Goal: Task Accomplishment & Management: Use online tool/utility

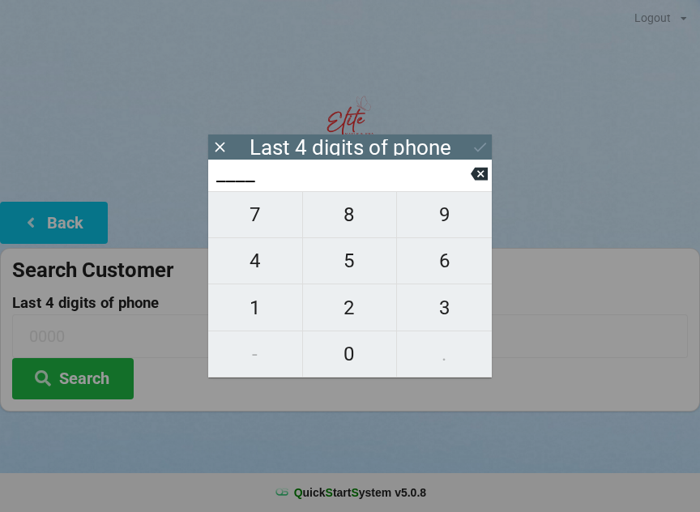
click at [278, 308] on span "1" at bounding box center [255, 308] width 94 height 34
type input "1___"
click at [258, 311] on span "1" at bounding box center [255, 308] width 94 height 34
type input "11__"
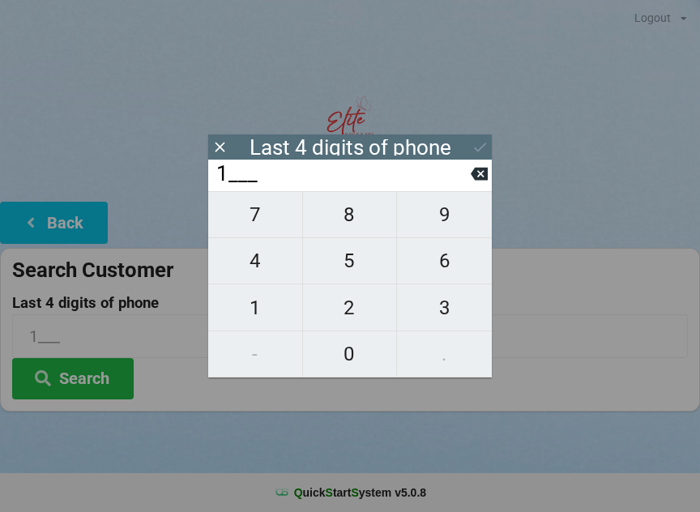
type input "11__"
click at [359, 357] on span "0" at bounding box center [350, 354] width 94 height 34
type input "110_"
click at [368, 219] on span "8" at bounding box center [350, 215] width 94 height 34
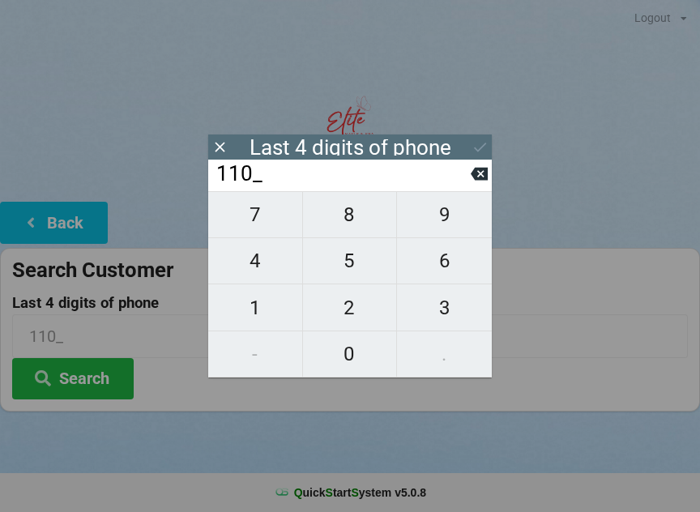
type input "1108"
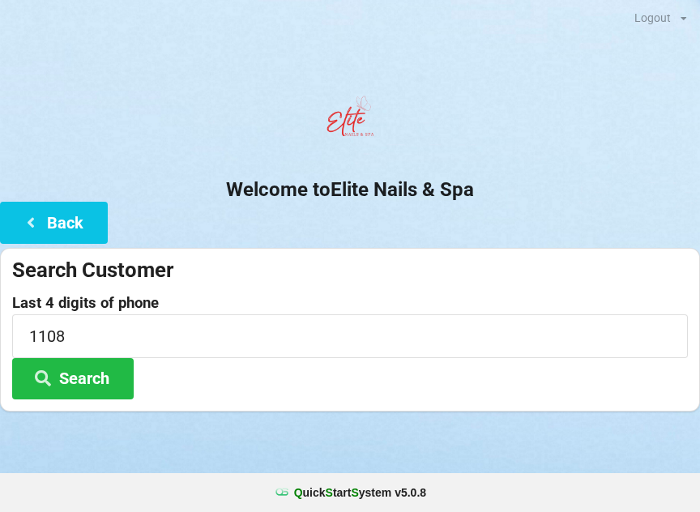
click at [105, 386] on button "Search" at bounding box center [73, 378] width 122 height 41
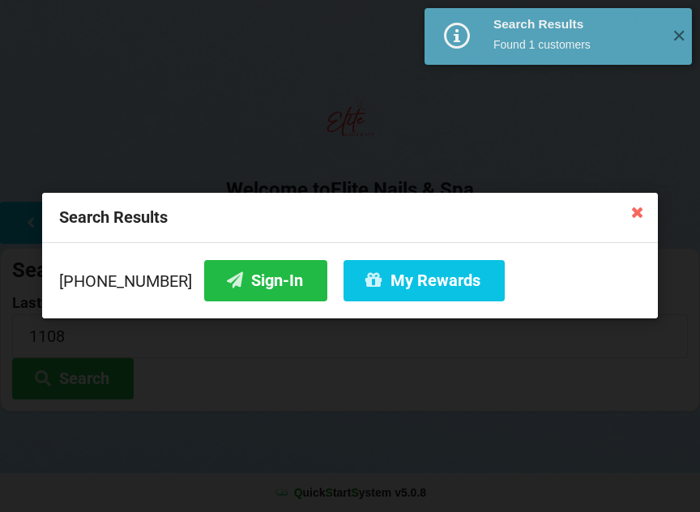
click at [252, 288] on button "Sign-In" at bounding box center [265, 280] width 123 height 41
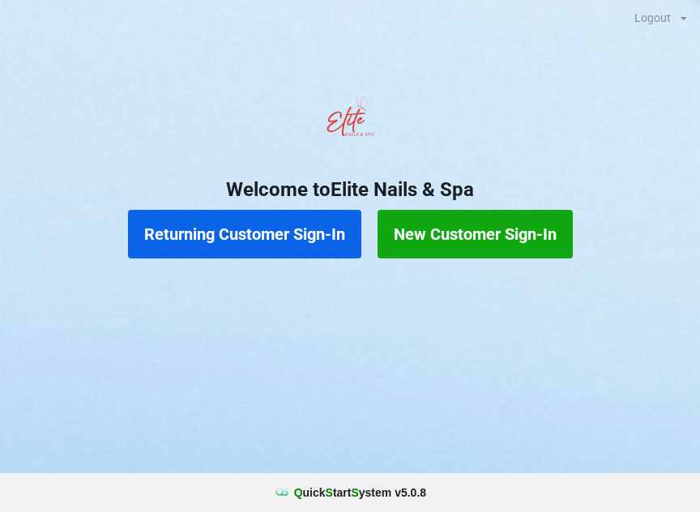
click at [277, 229] on button "Returning Customer Sign-In" at bounding box center [244, 234] width 233 height 49
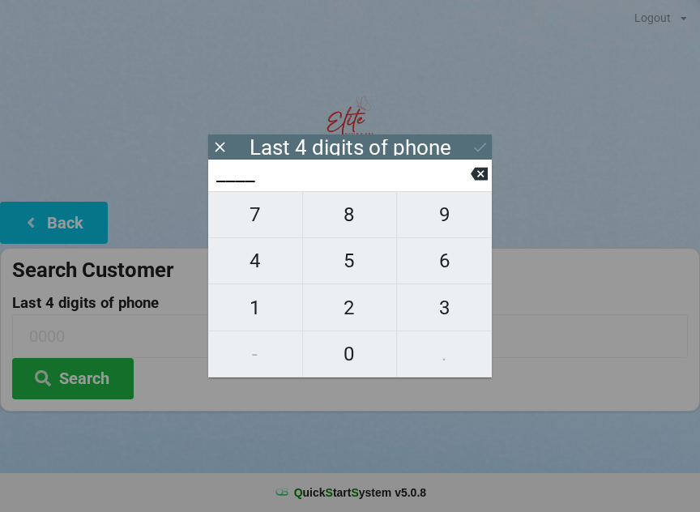
click at [467, 255] on span "6" at bounding box center [444, 261] width 95 height 34
type input "6___"
click at [344, 217] on span "8" at bounding box center [350, 215] width 94 height 34
type input "68__"
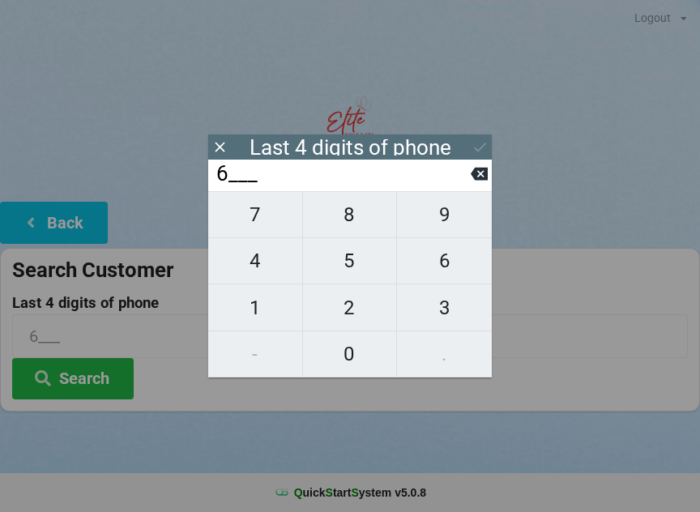
type input "68__"
click at [446, 267] on span "6" at bounding box center [444, 261] width 95 height 34
type input "686_"
click at [361, 219] on span "8" at bounding box center [350, 215] width 94 height 34
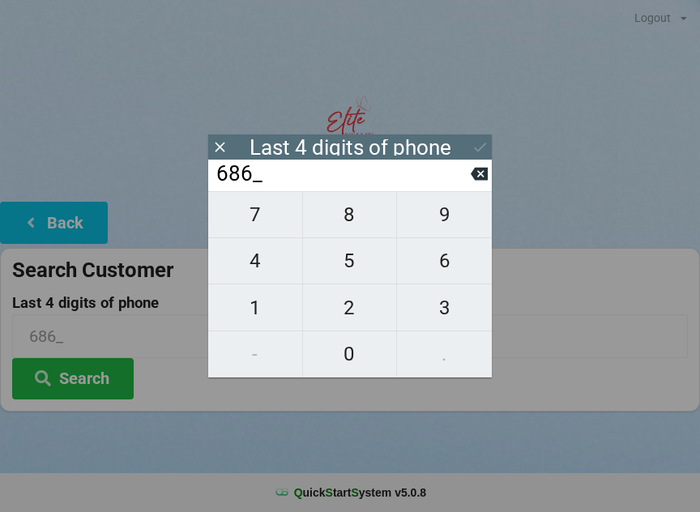
type input "6868"
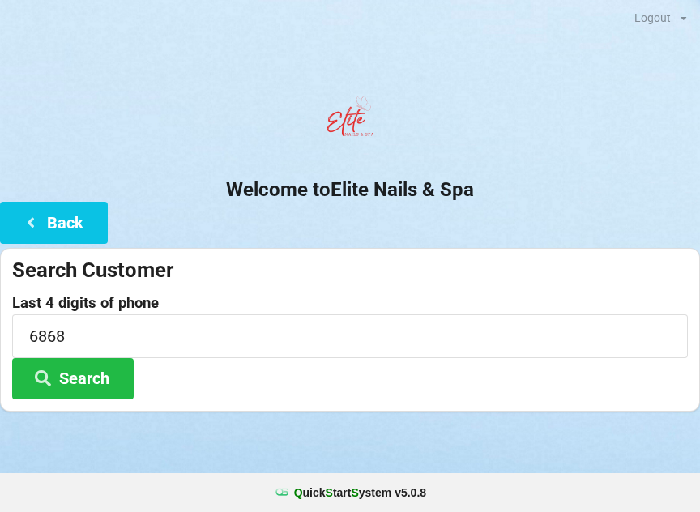
click at [603, 377] on div "Last 4 digits of phone 6868 Search" at bounding box center [350, 347] width 676 height 105
click at [114, 382] on button "Search" at bounding box center [73, 378] width 122 height 41
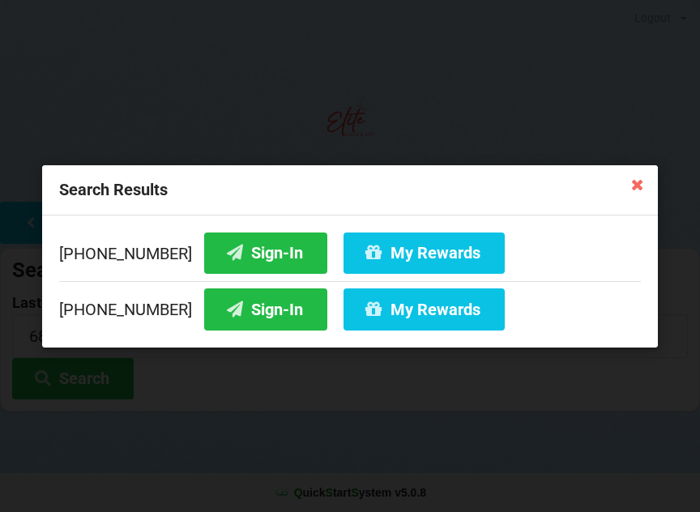
click at [238, 246] on button "Sign-In" at bounding box center [265, 252] width 123 height 41
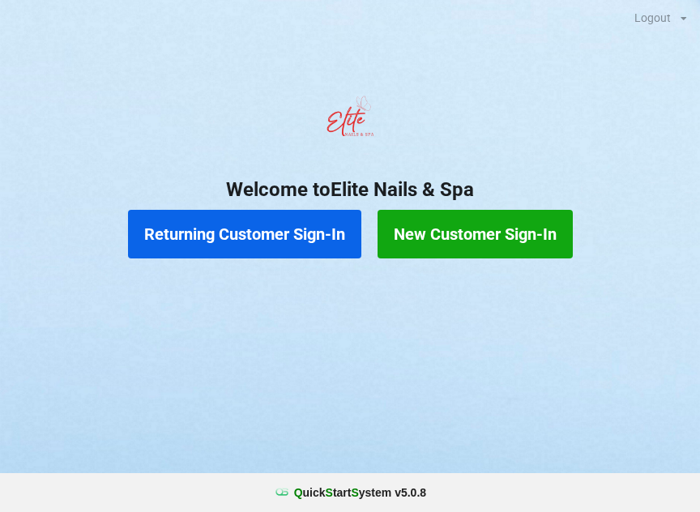
click at [284, 220] on button "Returning Customer Sign-In" at bounding box center [244, 234] width 233 height 49
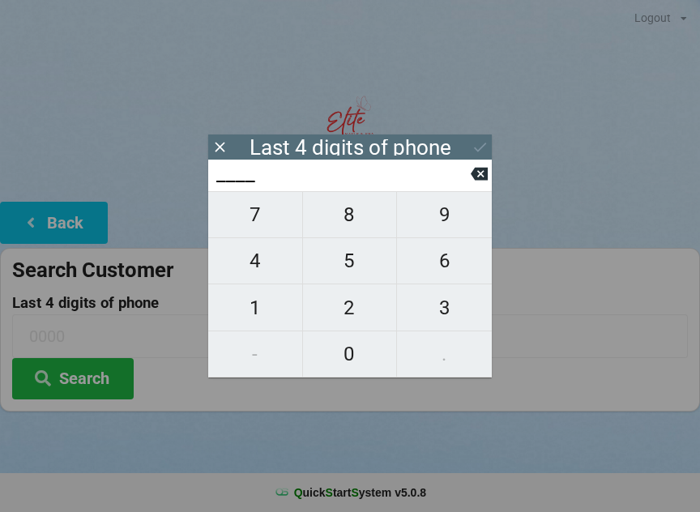
click at [450, 222] on span "9" at bounding box center [444, 215] width 95 height 34
type input "9___"
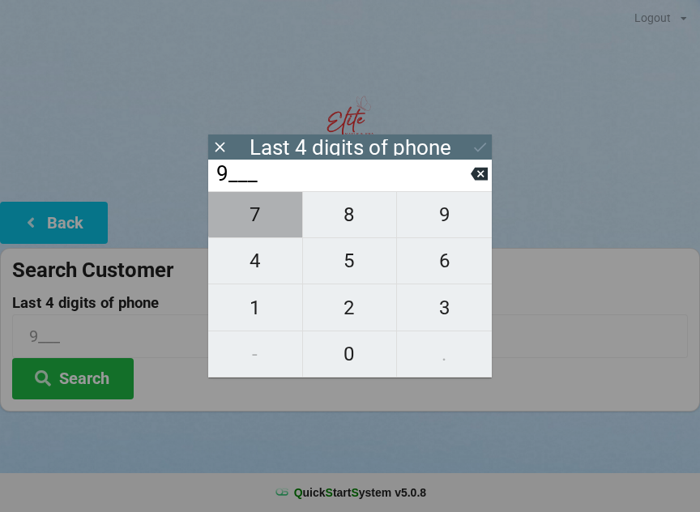
click at [256, 220] on span "7" at bounding box center [255, 215] width 94 height 34
type input "97__"
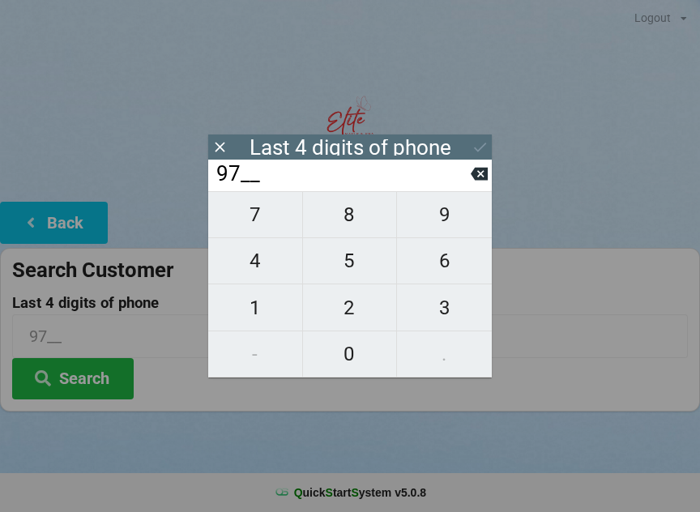
click at [485, 181] on icon at bounding box center [479, 174] width 17 height 13
click at [478, 177] on icon at bounding box center [479, 173] width 17 height 17
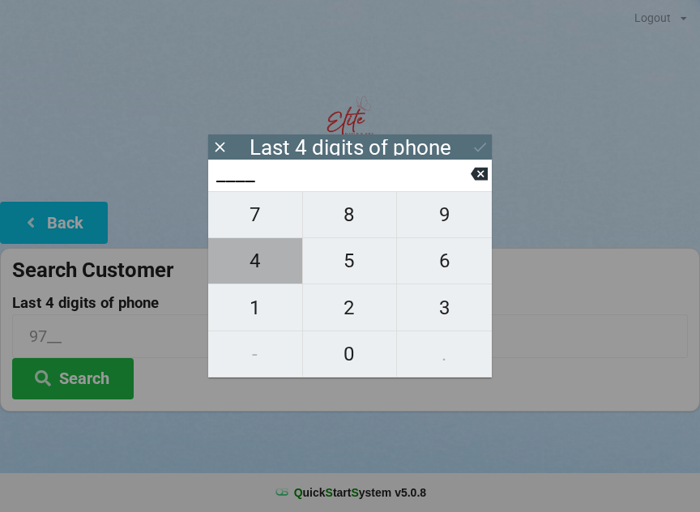
click at [257, 261] on span "4" at bounding box center [255, 261] width 94 height 34
type input "4___"
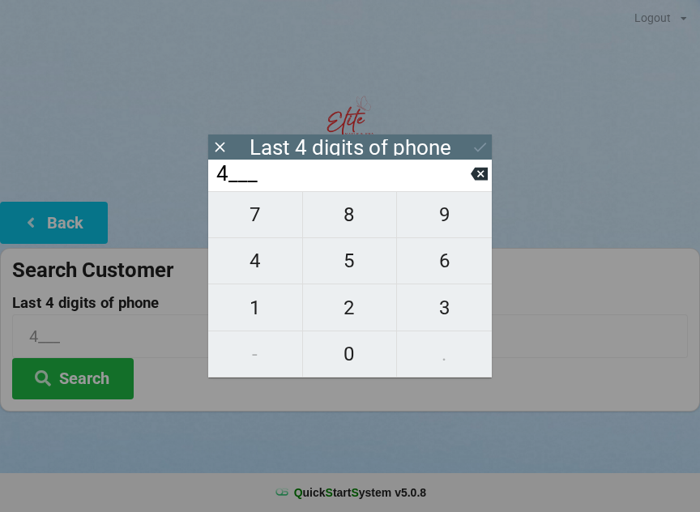
click at [264, 225] on span "7" at bounding box center [255, 215] width 94 height 34
type input "47__"
click at [450, 266] on span "6" at bounding box center [444, 261] width 95 height 34
type input "476_"
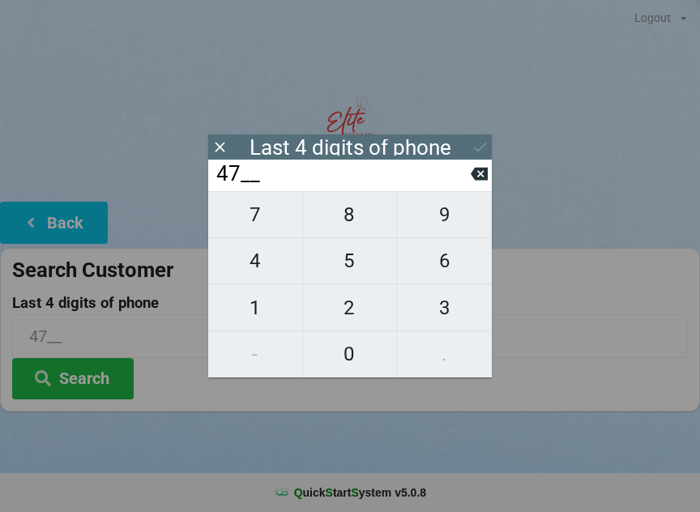
type input "476_"
click at [446, 213] on span "9" at bounding box center [444, 215] width 95 height 34
type input "4769"
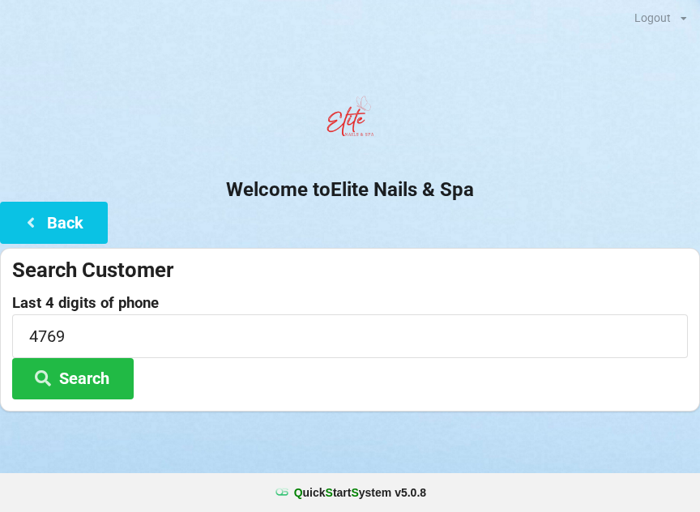
click at [91, 377] on button "Search" at bounding box center [73, 378] width 122 height 41
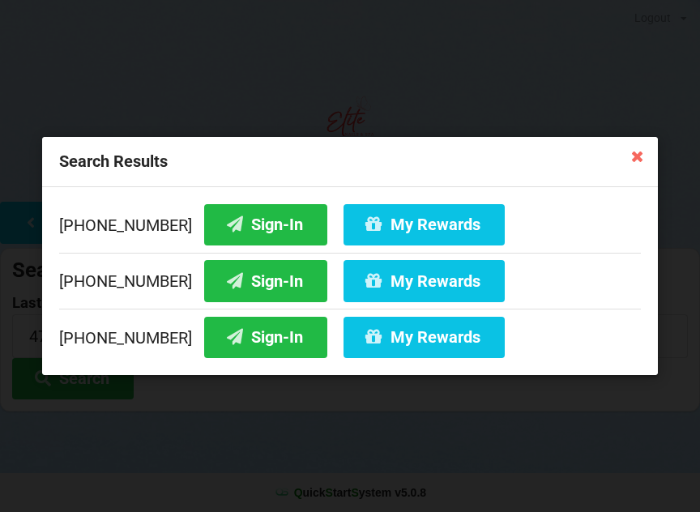
click at [253, 274] on button "Sign-In" at bounding box center [265, 280] width 123 height 41
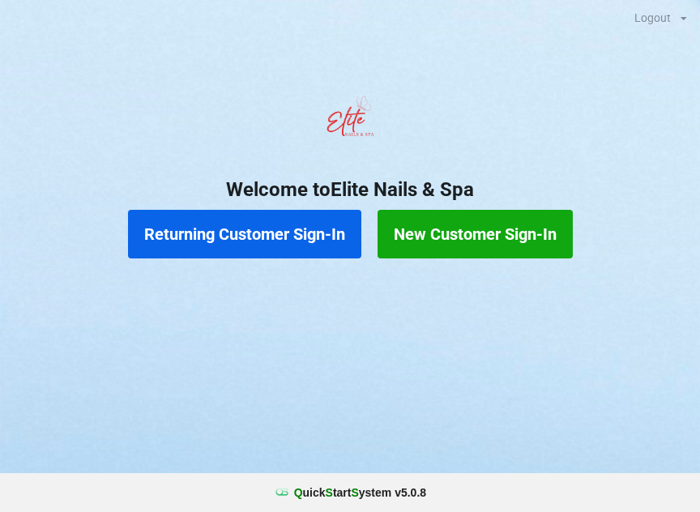
click at [296, 227] on button "Returning Customer Sign-In" at bounding box center [244, 234] width 233 height 49
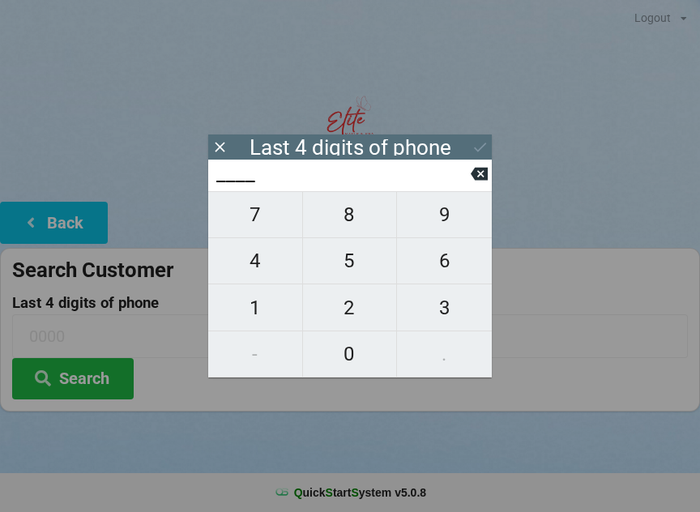
click at [348, 211] on span "8" at bounding box center [350, 215] width 94 height 34
type input "8___"
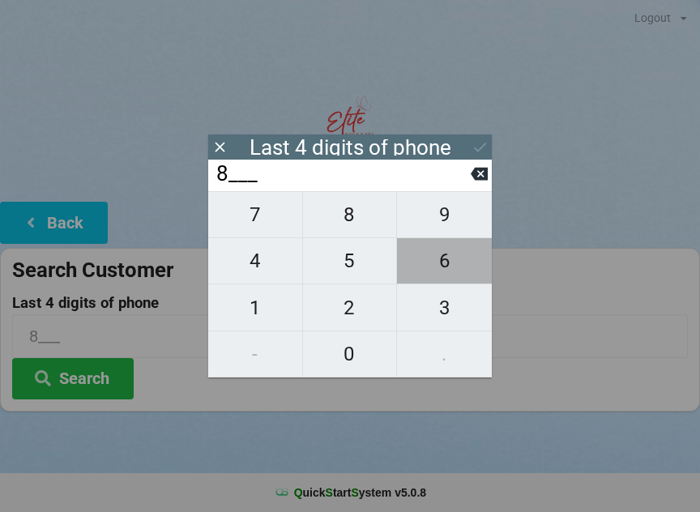
click at [453, 254] on span "6" at bounding box center [444, 261] width 95 height 34
type input "86__"
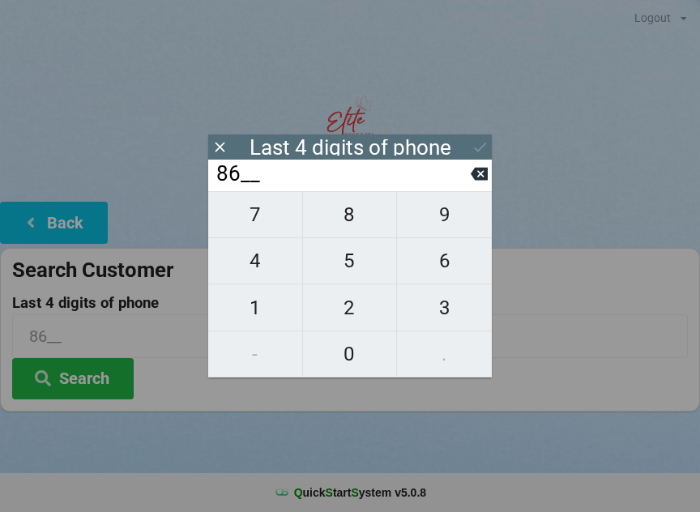
click at [447, 305] on span "3" at bounding box center [444, 308] width 95 height 34
type input "863_"
click at [335, 301] on span "2" at bounding box center [350, 308] width 94 height 34
type input "8632"
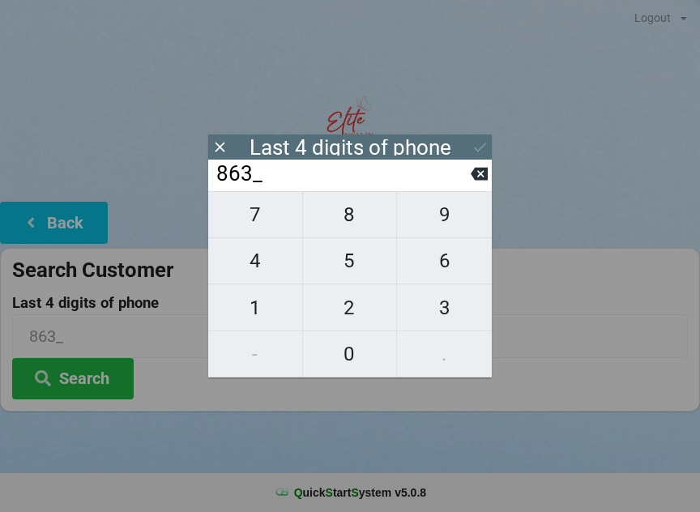
type input "8632"
click at [358, 250] on div "7 8 9 4 5 6 1 2 3 - 0 ." at bounding box center [350, 284] width 284 height 186
click at [470, 168] on input "8632" at bounding box center [343, 174] width 256 height 26
click at [468, 168] on input "8632" at bounding box center [343, 174] width 256 height 26
click at [467, 168] on input "8632" at bounding box center [343, 174] width 256 height 26
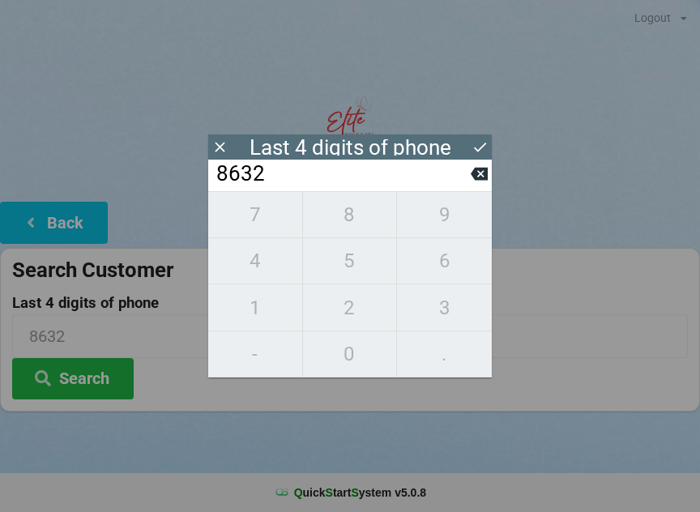
click at [474, 172] on icon at bounding box center [479, 173] width 17 height 17
click at [463, 181] on input "863_" at bounding box center [343, 174] width 256 height 26
click at [468, 181] on input "863_" at bounding box center [343, 174] width 256 height 26
click at [463, 176] on input "863_" at bounding box center [343, 174] width 256 height 26
click at [469, 175] on input "863_" at bounding box center [343, 174] width 256 height 26
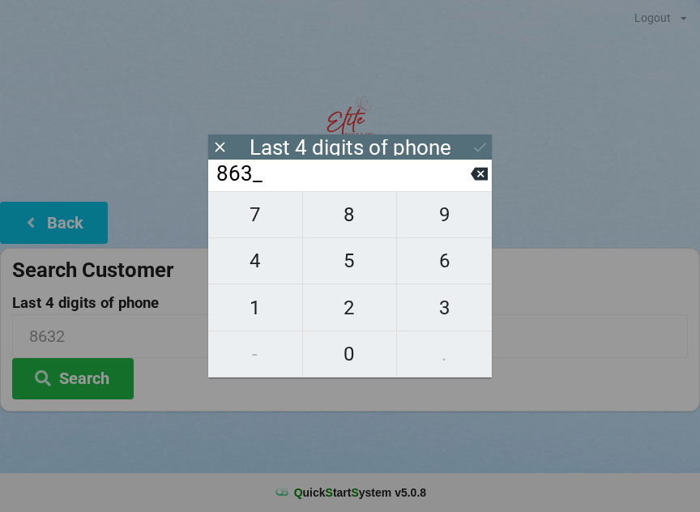
click at [470, 165] on input "863_" at bounding box center [343, 174] width 256 height 26
click at [480, 169] on button at bounding box center [479, 174] width 17 height 22
click at [476, 170] on icon at bounding box center [479, 173] width 17 height 17
click at [476, 165] on div "8___" at bounding box center [350, 176] width 284 height 32
click at [480, 175] on icon at bounding box center [479, 174] width 17 height 13
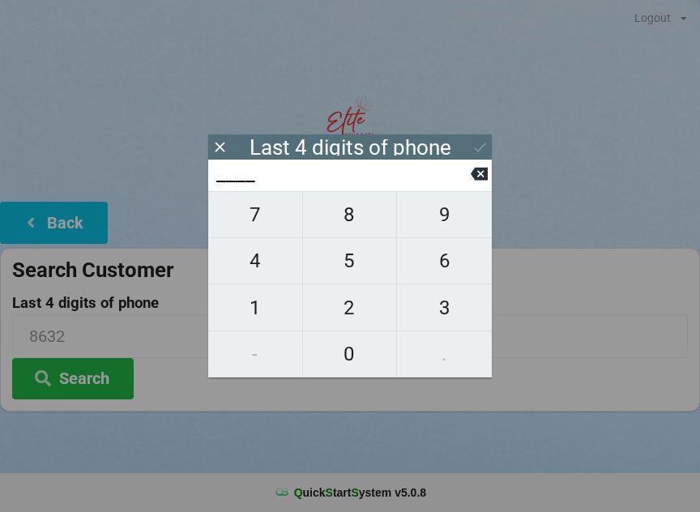
click at [346, 255] on span "5" at bounding box center [350, 261] width 94 height 34
type input "5___"
click at [454, 302] on span "3" at bounding box center [444, 308] width 95 height 34
type input "53__"
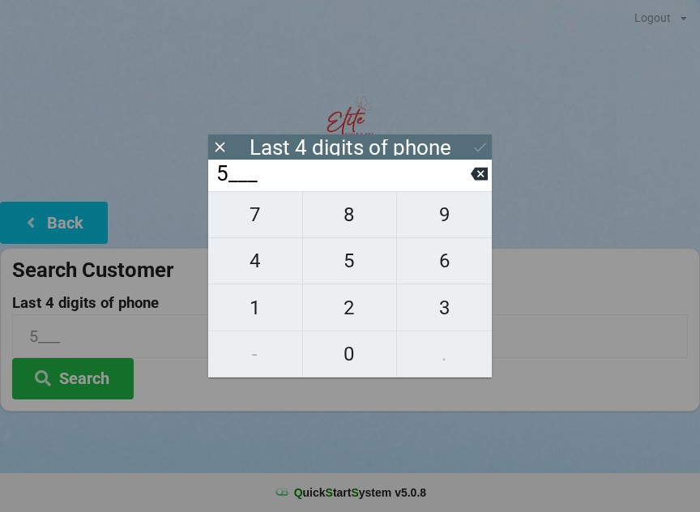
type input "53__"
click at [452, 258] on span "6" at bounding box center [444, 261] width 95 height 34
type input "536_"
click at [449, 256] on span "6" at bounding box center [444, 261] width 95 height 34
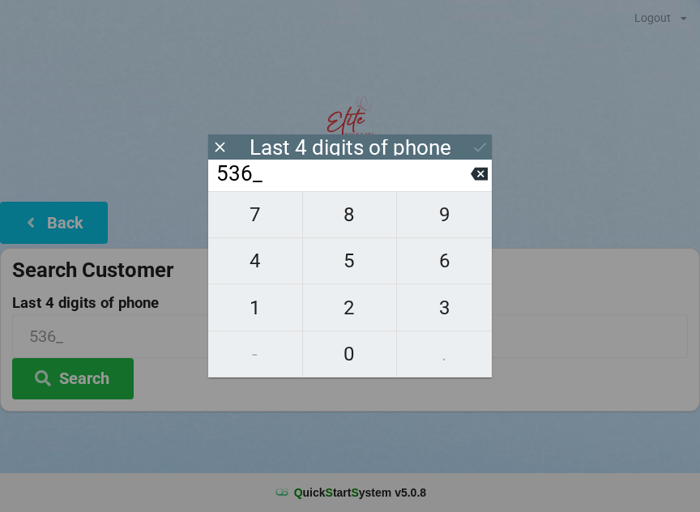
type input "5366"
click at [476, 140] on icon at bounding box center [479, 147] width 17 height 17
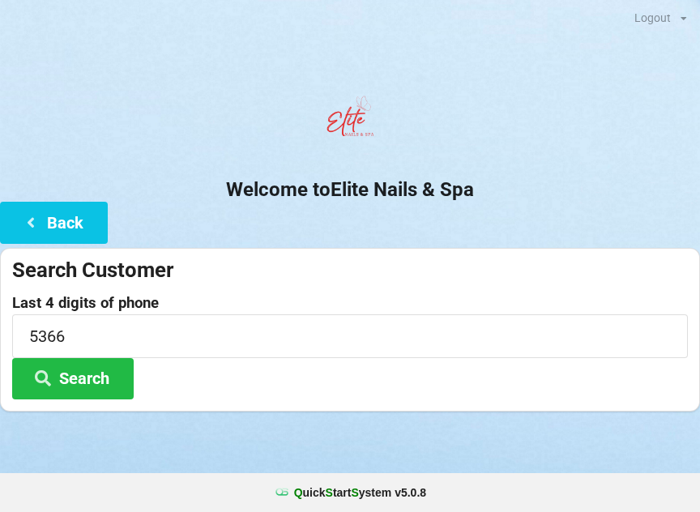
click at [106, 392] on button "Search" at bounding box center [73, 378] width 122 height 41
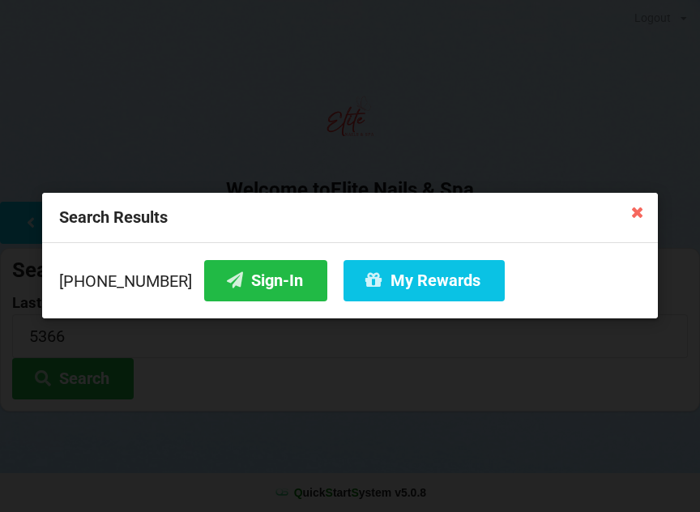
click at [223, 280] on button "Sign-In" at bounding box center [265, 280] width 123 height 41
